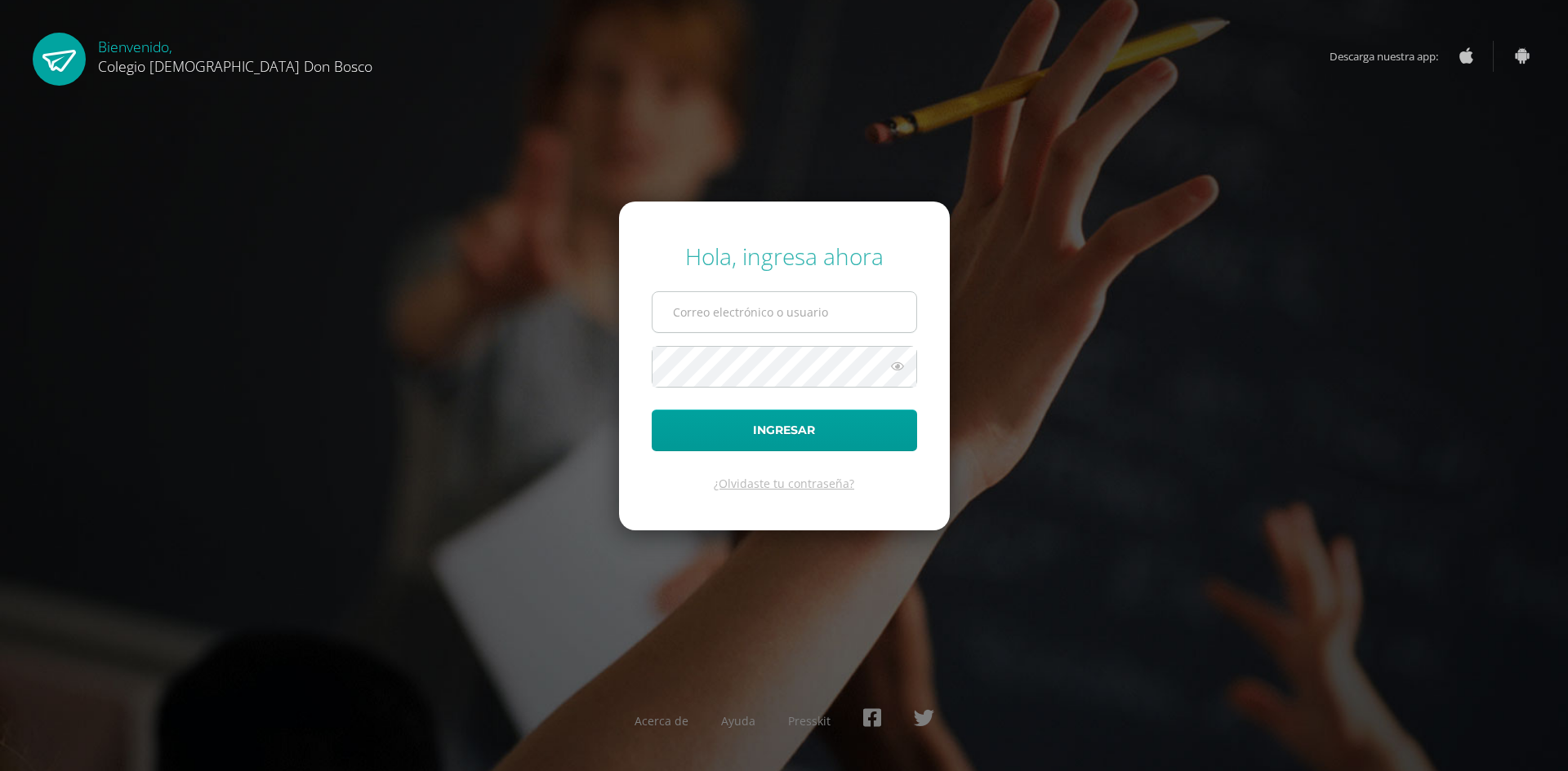
click at [833, 323] on input "text" at bounding box center [784, 312] width 264 height 40
type input "J"
type input "j.rodriguez.1bdb@gmail.com"
click at [652, 410] on button "Ingresar" at bounding box center [784, 430] width 266 height 41
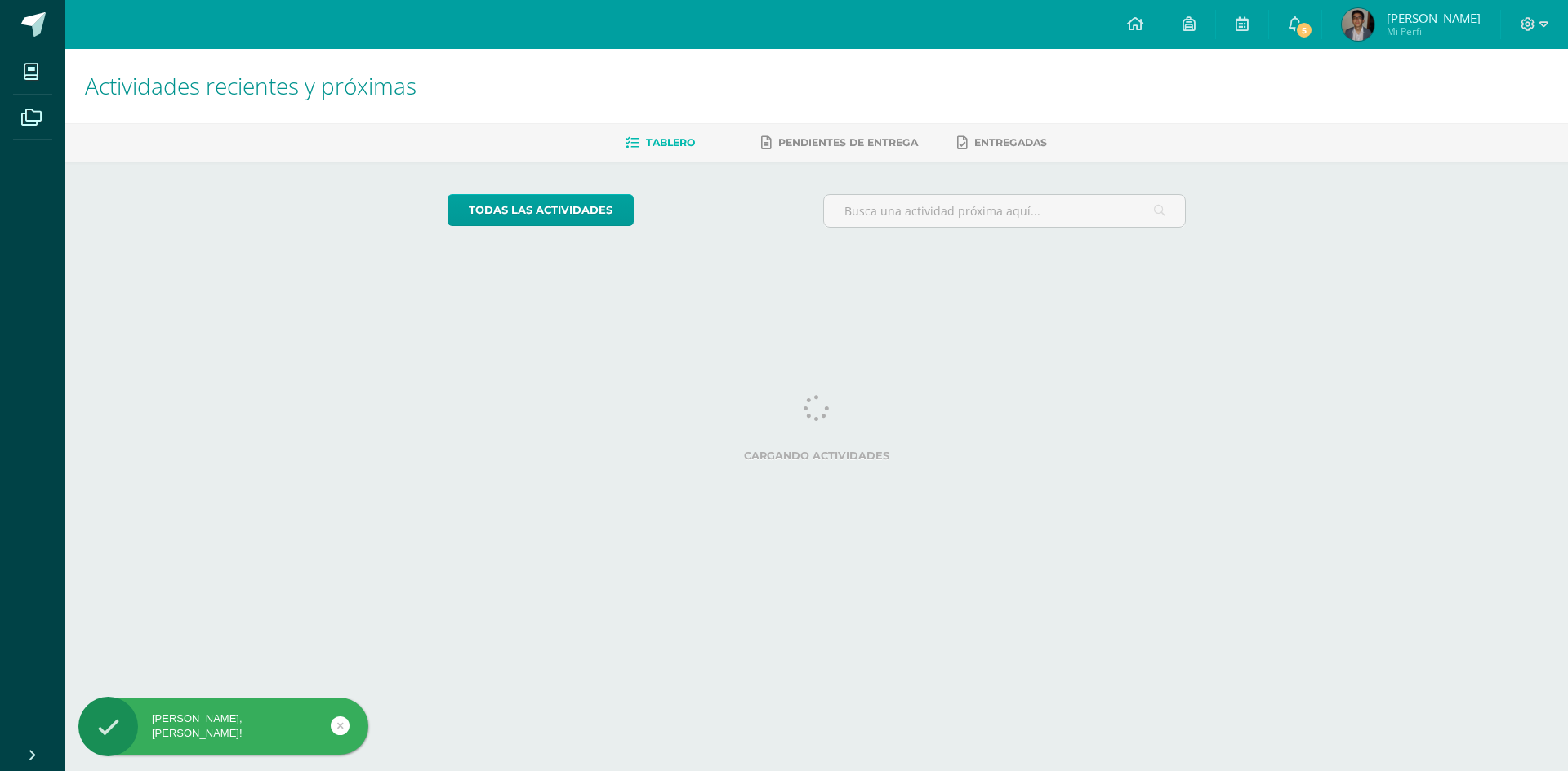
click at [896, 16] on div "Configuración Cerrar sesión [PERSON_NAME] Mi Perfil 5 5 Avisos 1784 avisos sin …" at bounding box center [817, 24] width 1503 height 49
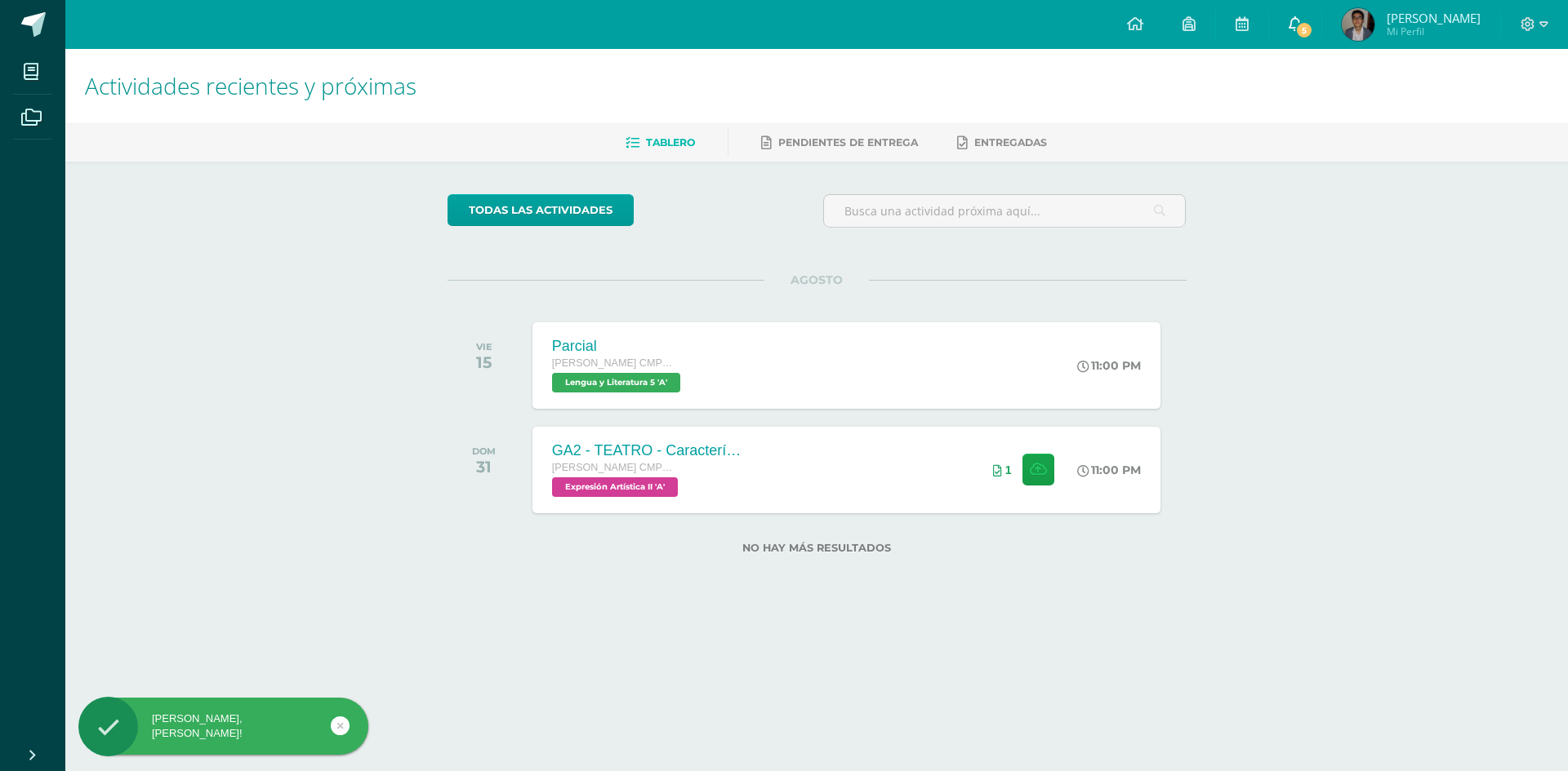
click at [1302, 16] on span at bounding box center [1295, 24] width 13 height 18
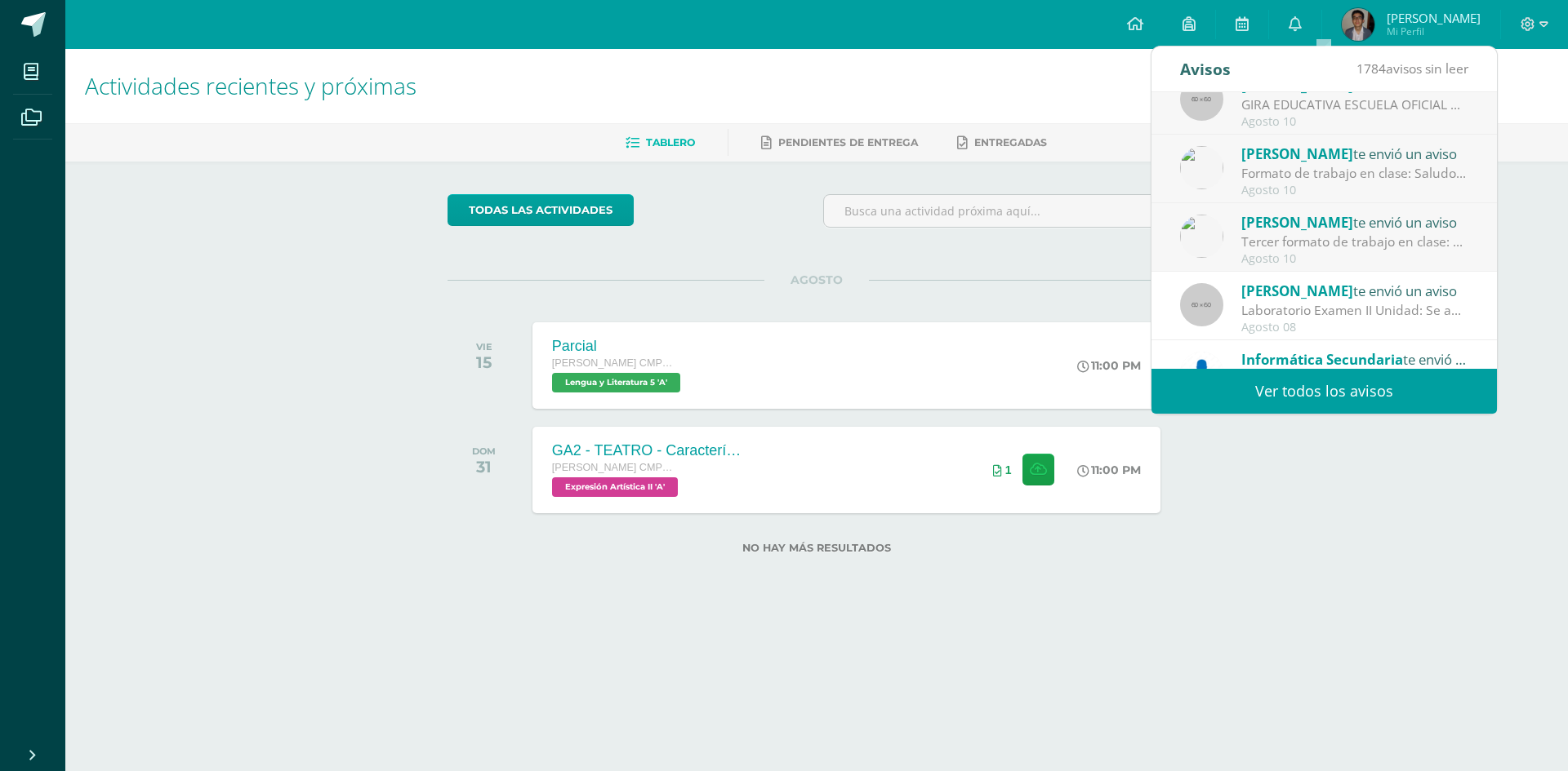
scroll to position [245, 0]
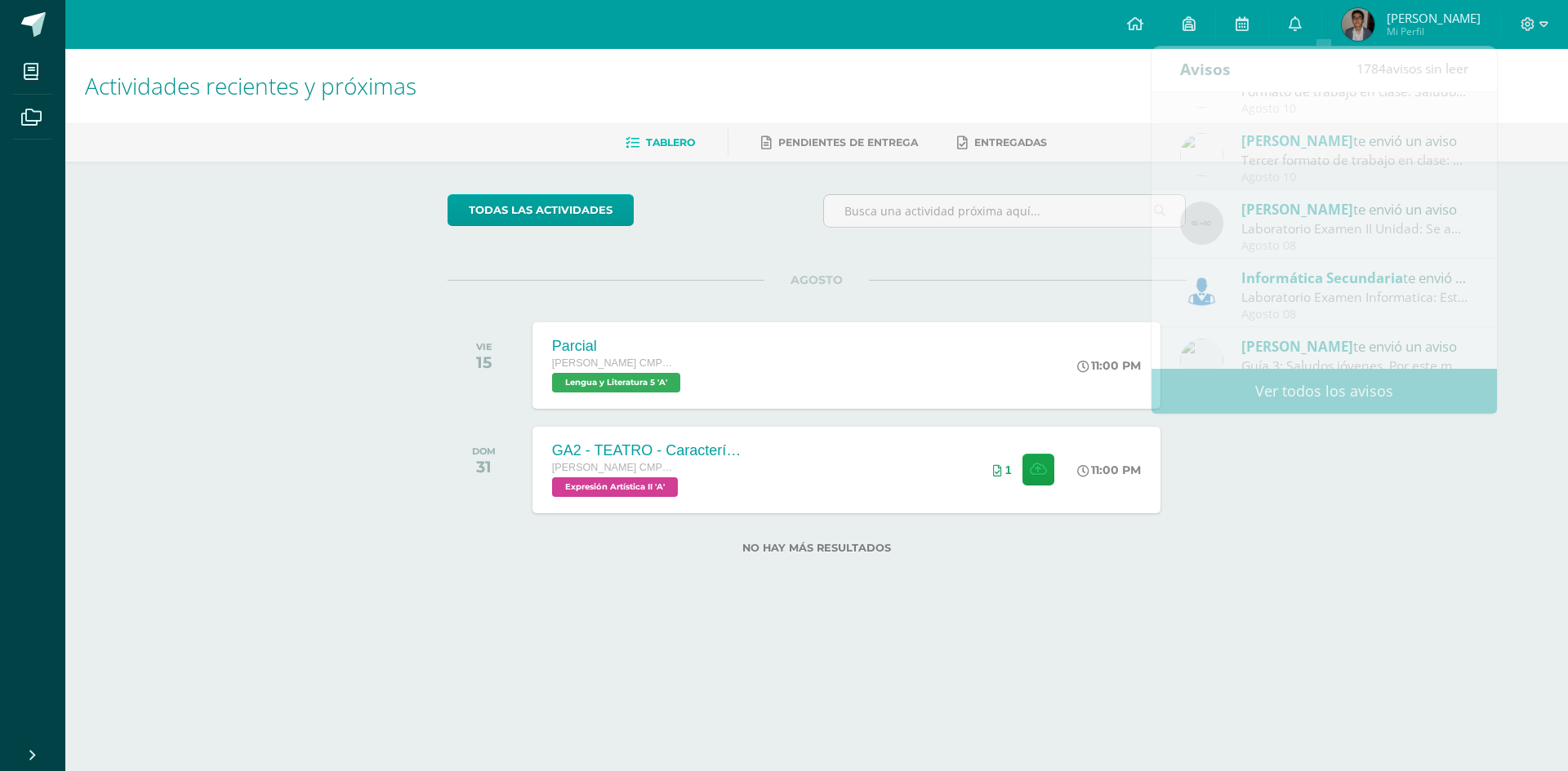
click at [799, 226] on div "todas las Actividades" at bounding box center [817, 218] width 752 height 47
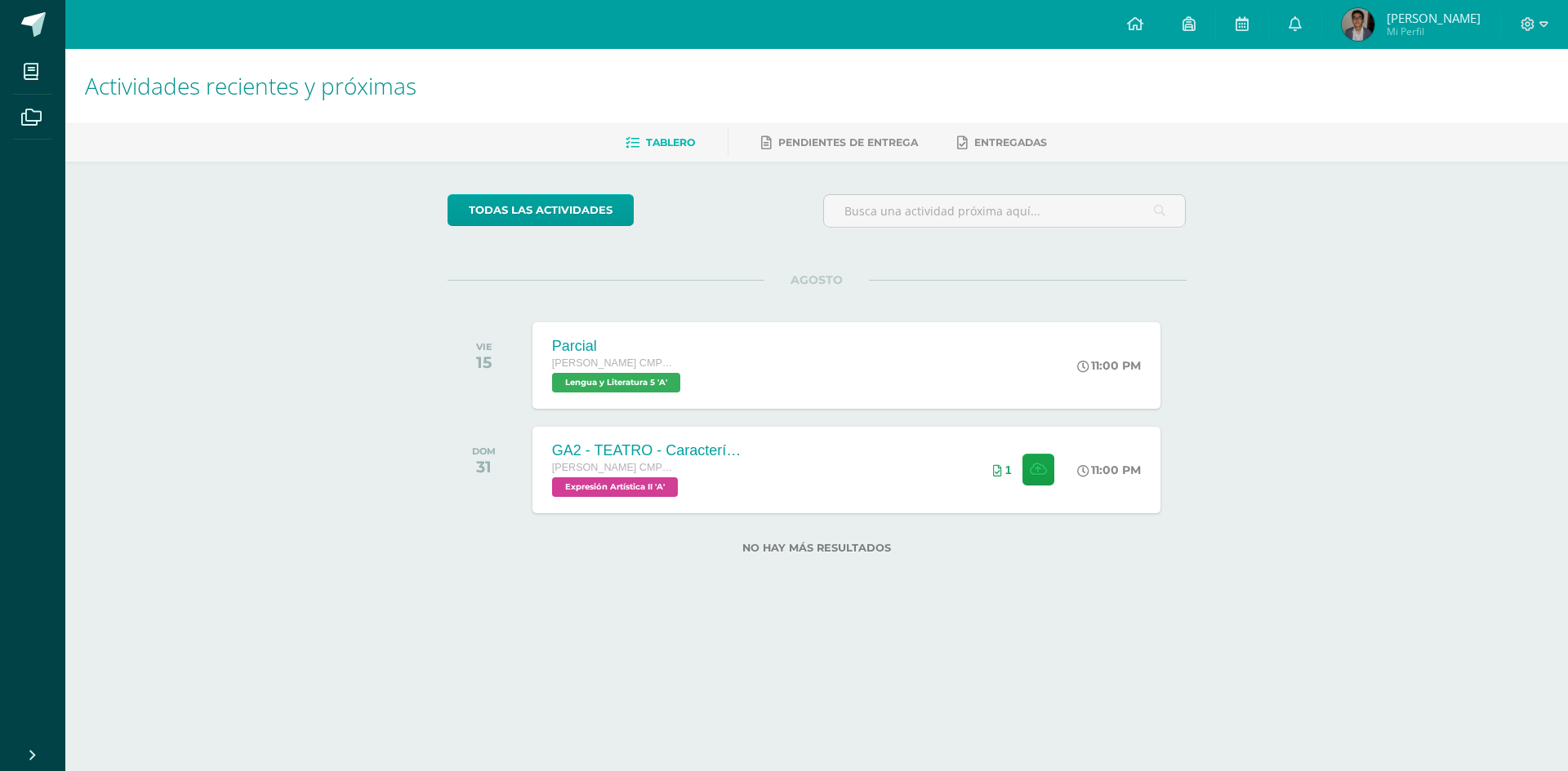
drag, startPoint x: 855, startPoint y: 330, endPoint x: 766, endPoint y: 309, distance: 91.4
drag, startPoint x: 766, startPoint y: 309, endPoint x: 771, endPoint y: 284, distance: 25.5
click at [771, 284] on span "AGOSTO" at bounding box center [816, 279] width 105 height 15
click at [1302, 32] on span at bounding box center [1295, 24] width 13 height 18
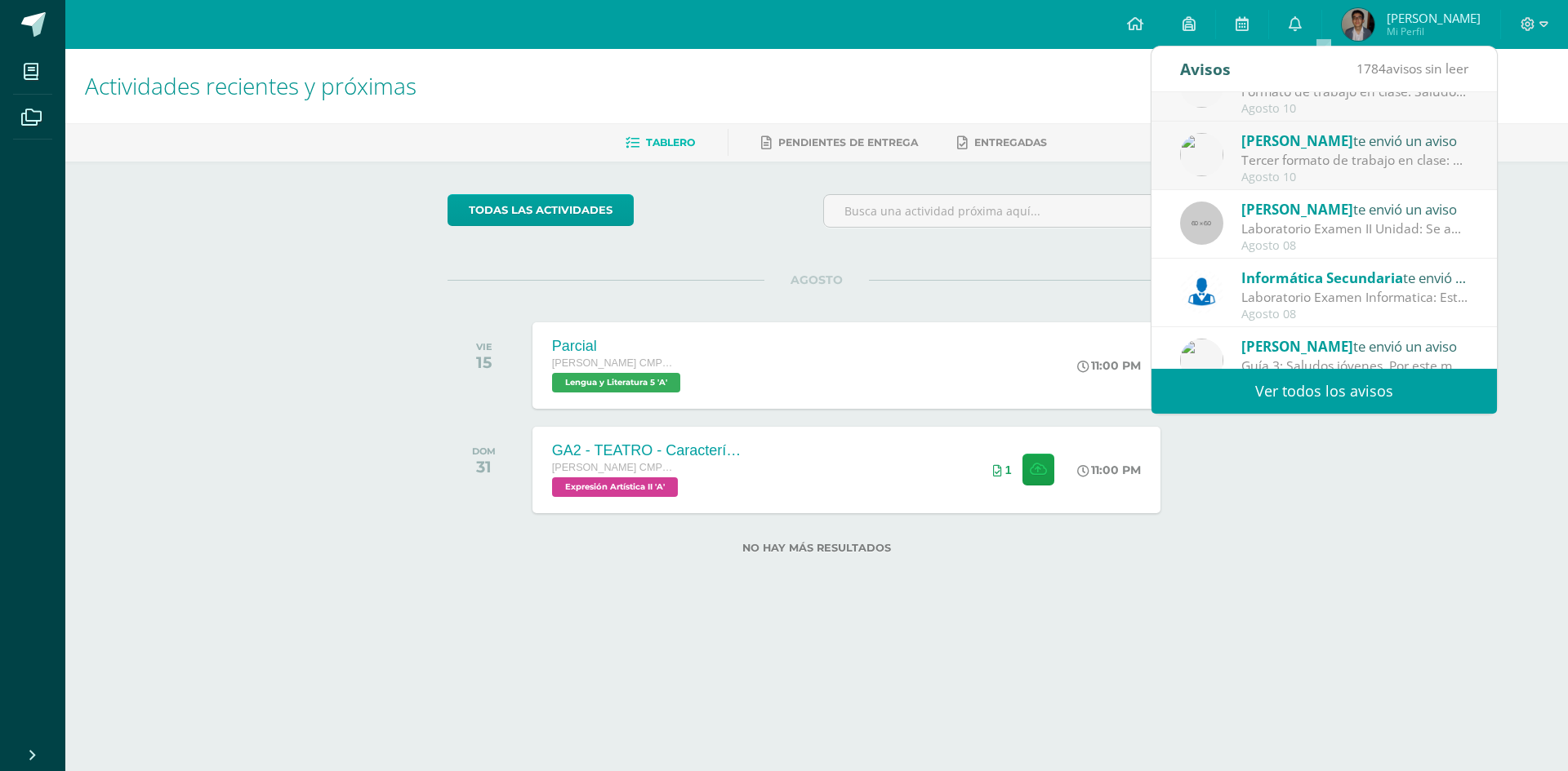
scroll to position [271, 0]
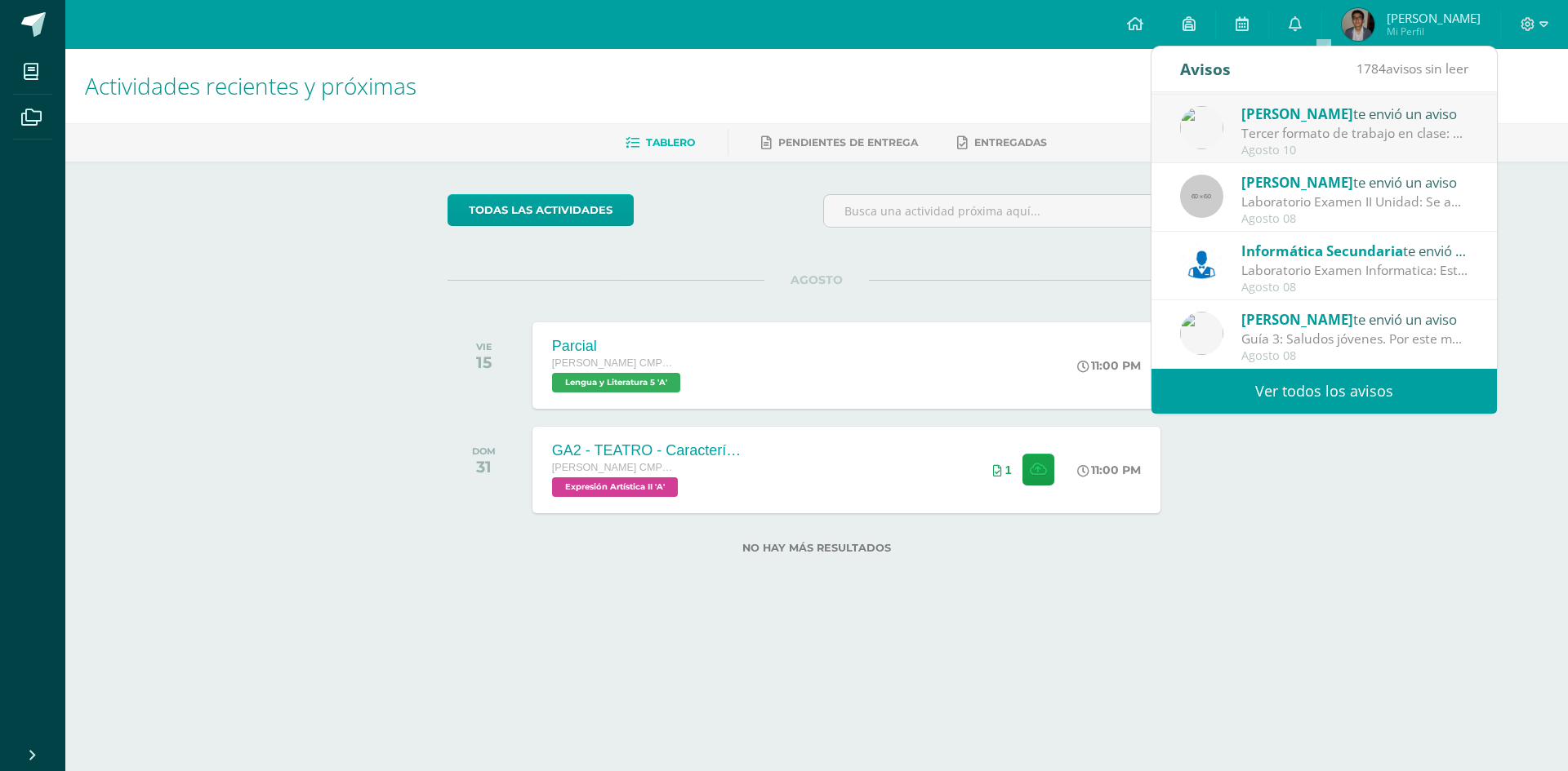
click at [1302, 249] on span "Informática Secundaria" at bounding box center [1322, 252] width 162 height 19
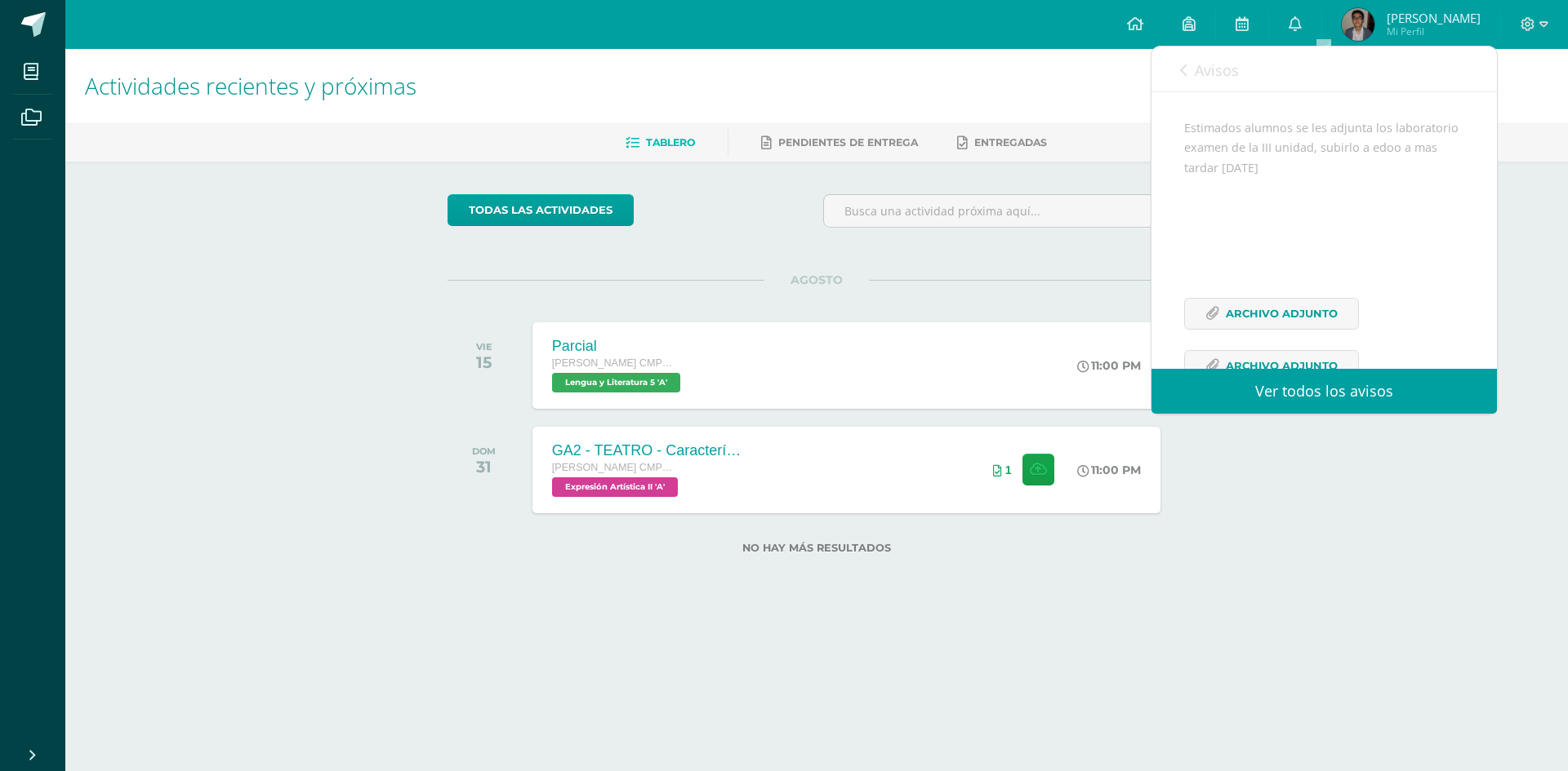
scroll to position [304, 0]
click at [741, 151] on ul "Tablero Pendientes de entrega Entregadas" at bounding box center [836, 142] width 1503 height 27
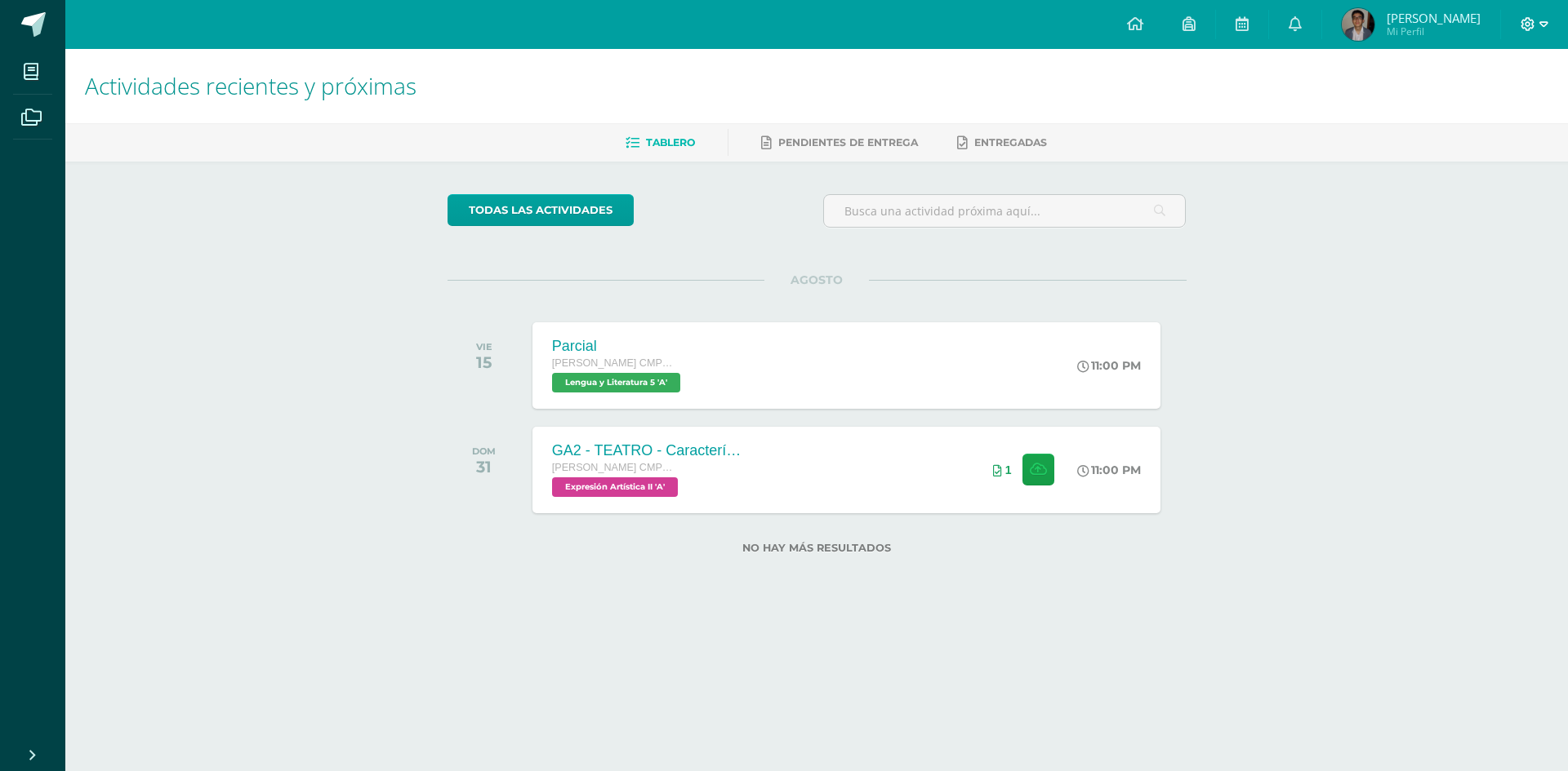
click at [1522, 28] on icon at bounding box center [1527, 24] width 15 height 15
click at [1483, 108] on span "Cerrar sesión" at bounding box center [1492, 112] width 74 height 16
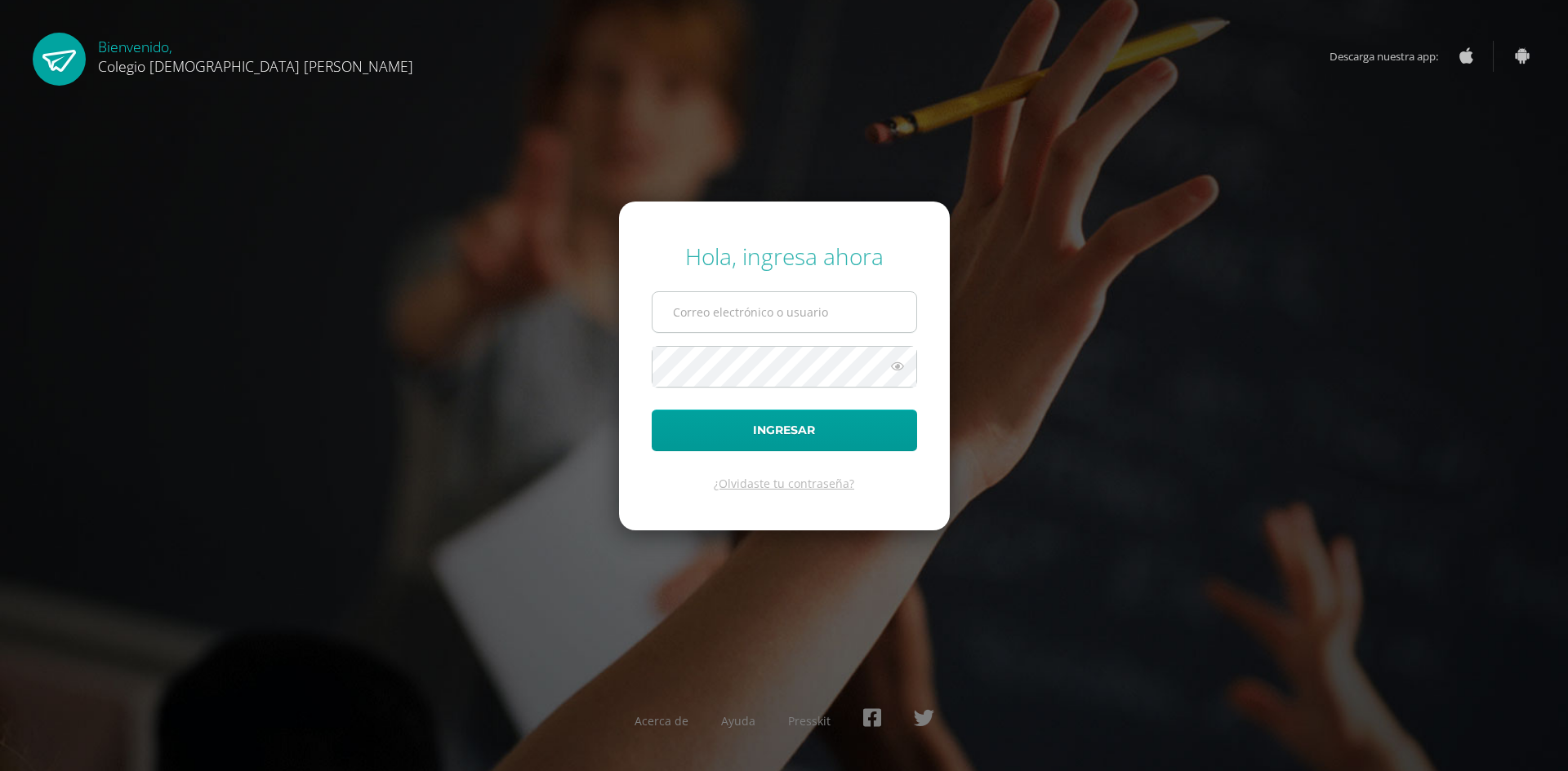
click at [726, 311] on input "text" at bounding box center [784, 312] width 264 height 40
